Goal: Task Accomplishment & Management: Manage account settings

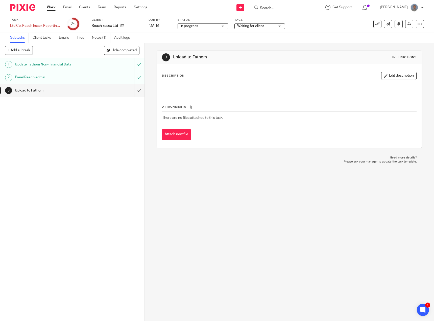
click at [50, 8] on link "Work" at bounding box center [51, 7] width 9 height 5
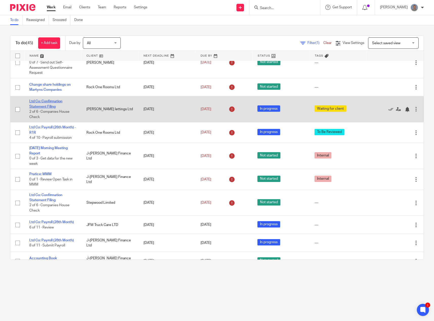
scroll to position [152, 0]
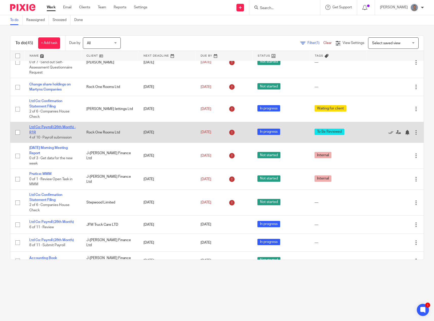
click at [56, 128] on link "Ltd Co: Payroll (26th Month) - R1R" at bounding box center [52, 129] width 47 height 9
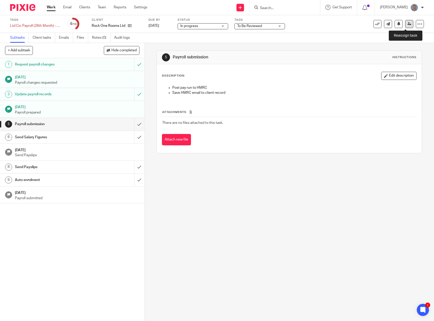
click at [408, 25] on link at bounding box center [409, 24] width 8 height 8
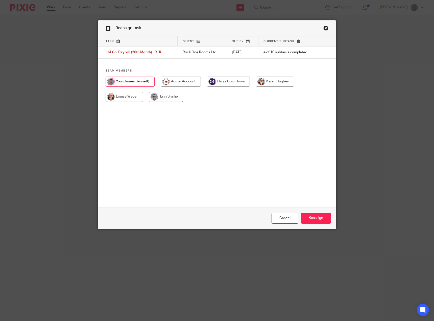
click at [126, 98] on input "radio" at bounding box center [124, 97] width 37 height 10
radio input "true"
click at [316, 217] on input "Reassign" at bounding box center [316, 218] width 30 height 11
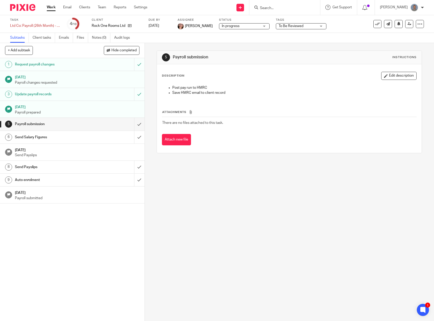
click at [48, 7] on link "Work" at bounding box center [51, 7] width 9 height 5
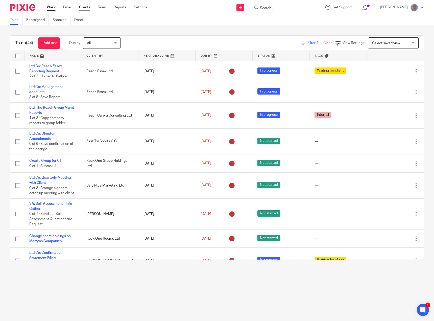
click at [86, 9] on link "Clients" at bounding box center [84, 7] width 11 height 5
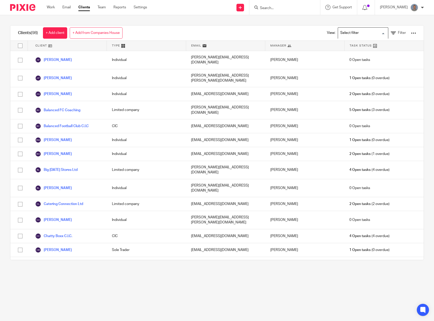
click at [374, 32] on input "Search for option" at bounding box center [362, 33] width 47 height 9
click at [351, 49] on li "Ltd Companies" at bounding box center [363, 50] width 50 height 7
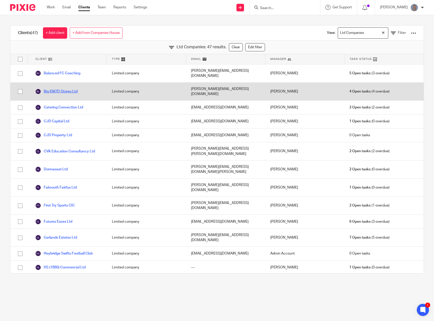
click at [69, 88] on link "Big [DATE] Stores Ltd" at bounding box center [56, 91] width 42 height 6
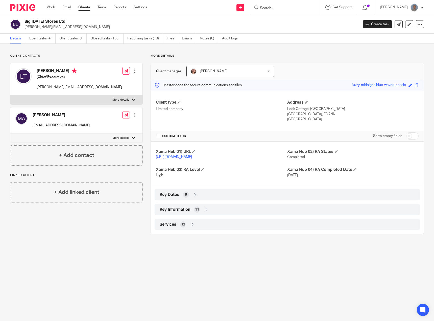
click at [192, 227] on icon at bounding box center [192, 224] width 5 height 5
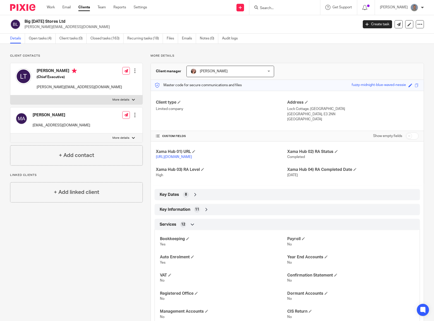
scroll to position [42, 0]
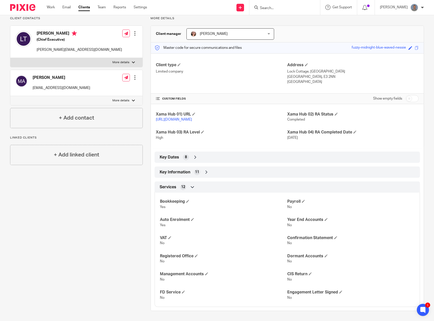
click at [409, 95] on input "checkbox" at bounding box center [412, 98] width 13 height 7
checkbox input "true"
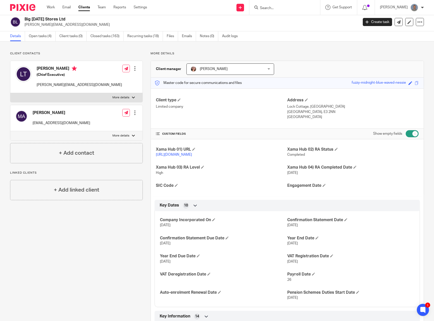
scroll to position [0, 0]
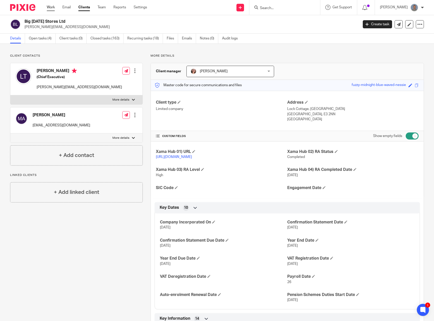
click at [51, 6] on link "Work" at bounding box center [51, 7] width 8 height 5
